Goal: Task Accomplishment & Management: Manage account settings

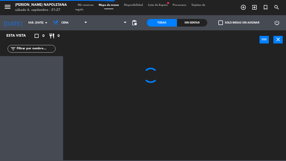
select select "es"
select select
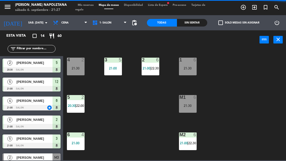
click at [164, 4] on span "Lista de Espera fiber_manual_record" at bounding box center [157, 5] width 25 height 3
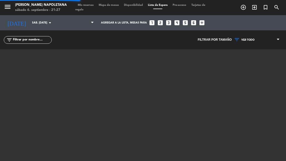
select select "dinner"
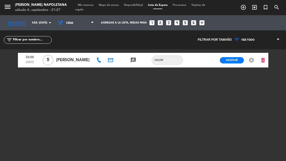
click at [113, 1] on div "menu [PERSON_NAME] Napoletana sábado 6. septiembre - 21:27 Mis reservas Mapa de…" at bounding box center [143, 7] width 286 height 15
click at [114, 5] on span "Mapa de mesas" at bounding box center [108, 5] width 25 height 3
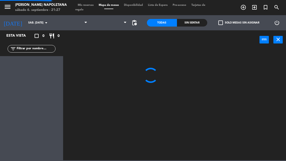
select select "dinner"
select select
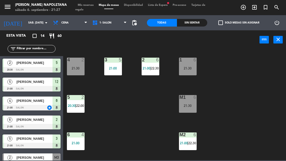
click at [165, 4] on span "Lista de Espera fiber_manual_record" at bounding box center [157, 5] width 25 height 3
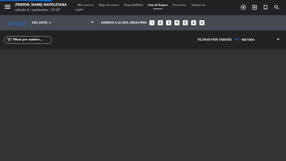
select select "dinner"
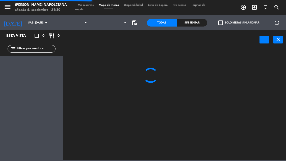
select select "dinner"
select select
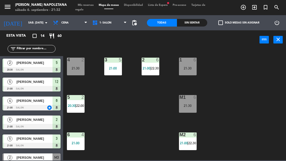
click at [167, 4] on span "Lista de Espera fiber_manual_record" at bounding box center [157, 5] width 25 height 3
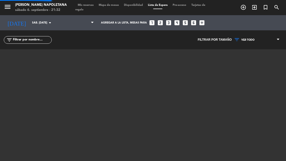
select select "dinner"
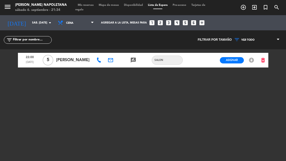
click at [99, 59] on icon at bounding box center [98, 59] width 5 height 5
click at [107, 6] on span "Mapa de mesas" at bounding box center [108, 5] width 25 height 3
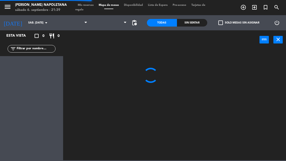
select select "dinner"
select select
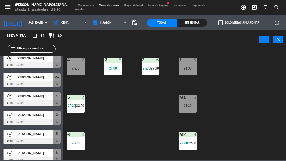
scroll to position [138, 0]
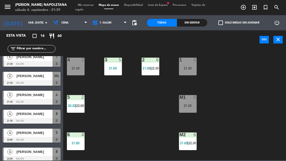
click at [159, 4] on span "Lista de Espera fiber_manual_record" at bounding box center [157, 5] width 25 height 3
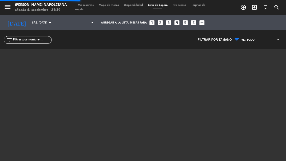
select select "dinner"
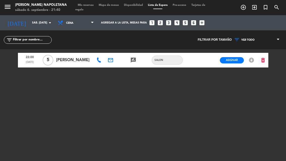
click at [236, 60] on span "Asignar" at bounding box center [232, 60] width 12 height 4
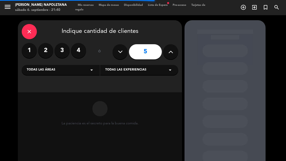
click at [87, 71] on div "Todas las áreas arrow_drop_down" at bounding box center [61, 70] width 78 height 10
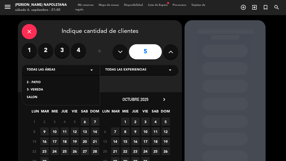
click at [39, 97] on div "SALON" at bounding box center [61, 97] width 68 height 5
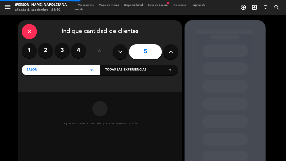
click at [164, 70] on div "Todas las experiencias arrow_drop_down" at bounding box center [139, 70] width 78 height 10
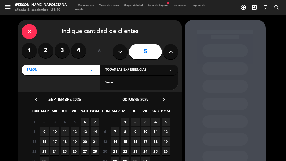
click at [110, 85] on div "Salon" at bounding box center [139, 82] width 68 height 5
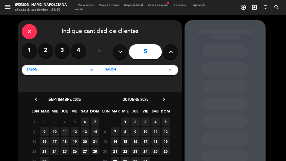
click at [86, 121] on span "6" at bounding box center [85, 121] width 8 height 8
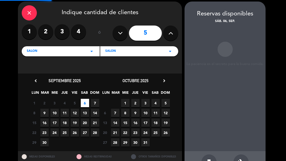
scroll to position [20, 0]
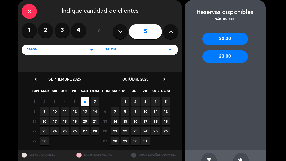
click at [233, 37] on div "22:30" at bounding box center [224, 39] width 45 height 13
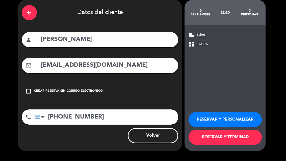
click at [219, 118] on button "RESERVAR Y PERSONALIZAR" at bounding box center [224, 119] width 73 height 15
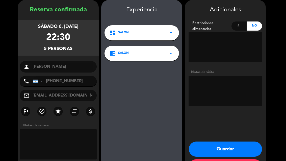
click at [229, 147] on button "Guardar" at bounding box center [225, 148] width 73 height 15
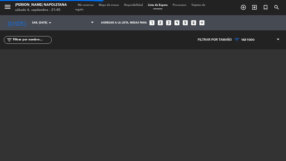
select select "dinner"
click at [90, 5] on span "Mis reservas" at bounding box center [85, 5] width 21 height 3
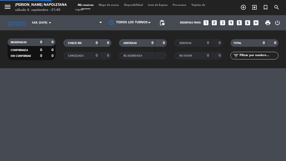
select select "dinner"
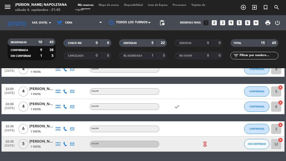
scroll to position [195, 0]
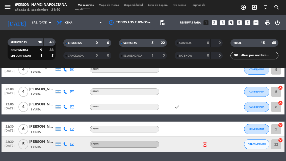
click at [258, 141] on button "SIN CONFIRMAR" at bounding box center [256, 144] width 25 height 10
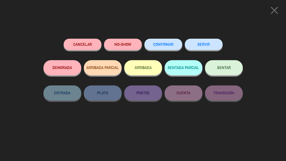
click at [166, 44] on span "CONFIRMAR" at bounding box center [163, 44] width 20 height 4
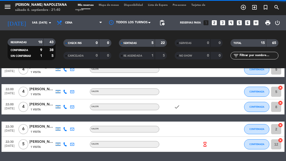
select select "dinner"
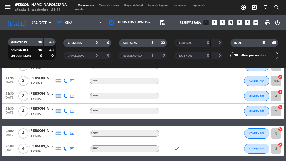
scroll to position [152, 0]
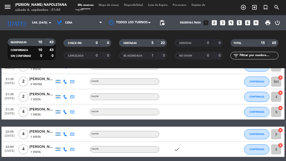
click at [37, 109] on div "[PERSON_NAME]" at bounding box center [41, 109] width 25 height 6
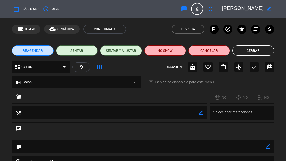
click at [81, 49] on button "SENTAR" at bounding box center [77, 50] width 42 height 10
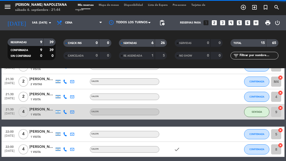
select select "dinner"
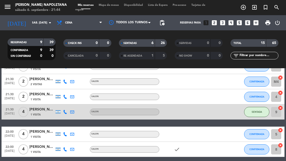
click at [41, 95] on div "[PERSON_NAME]" at bounding box center [41, 94] width 25 height 6
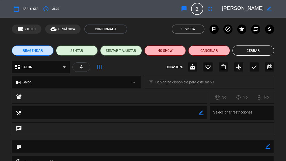
click at [85, 50] on button "SENTAR" at bounding box center [77, 50] width 42 height 10
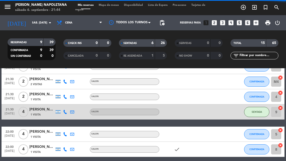
select select "dinner"
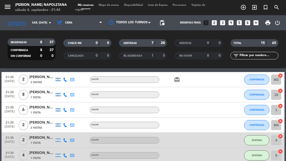
scroll to position [104, 0]
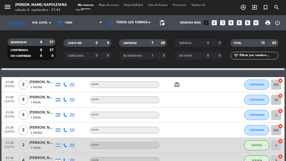
click at [40, 115] on div "1 Visita" at bounding box center [41, 117] width 25 height 4
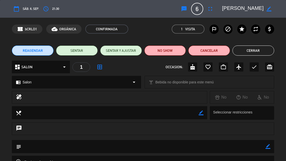
click at [80, 48] on button "SENTAR" at bounding box center [77, 50] width 42 height 10
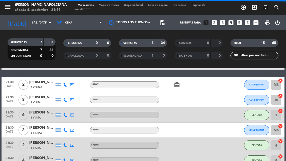
select select "dinner"
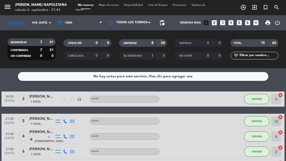
scroll to position [0, 0]
